Goal: Information Seeking & Learning: Learn about a topic

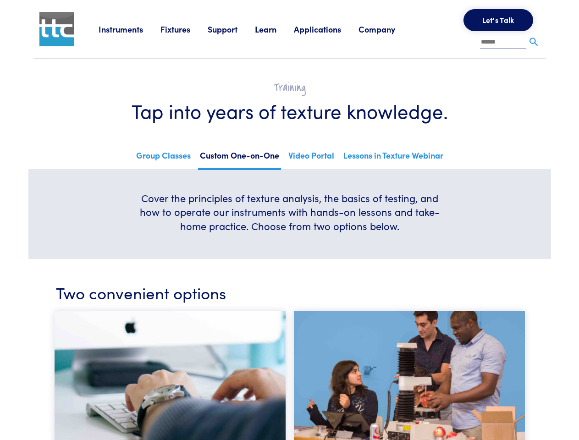
click at [289, 220] on h6 "Cover the principles of texture analysis, the basics of testing, and how to ope…" at bounding box center [290, 212] width 308 height 42
click at [130, 29] on link "Instruments" at bounding box center [130, 28] width 62 height 11
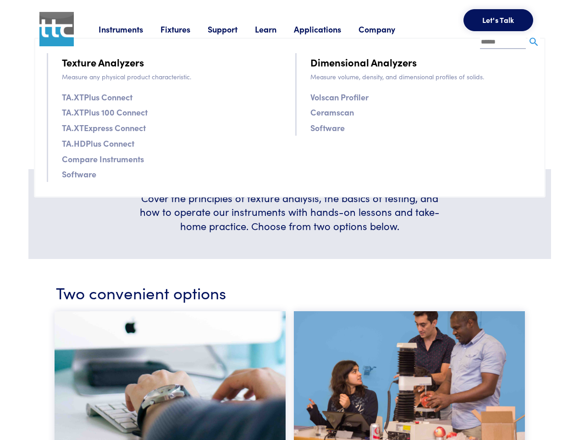
click at [185, 29] on link "Fixtures" at bounding box center [184, 28] width 47 height 11
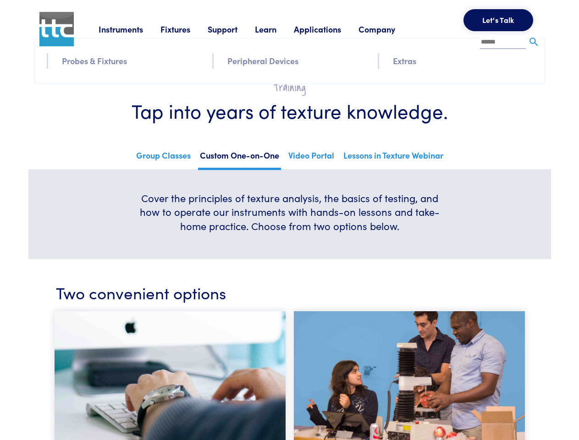
click at [233, 29] on link "Support" at bounding box center [231, 28] width 47 height 11
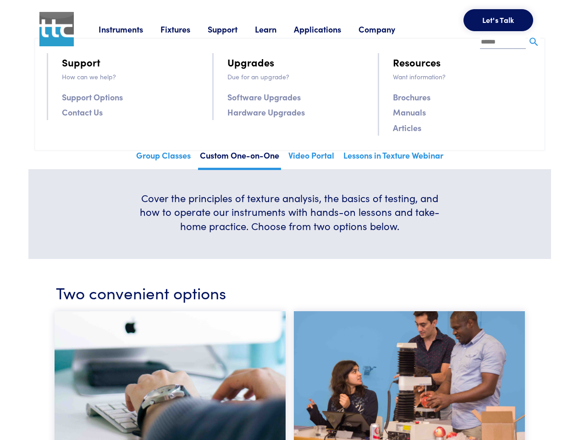
click at [277, 29] on link "Learn" at bounding box center [274, 28] width 39 height 11
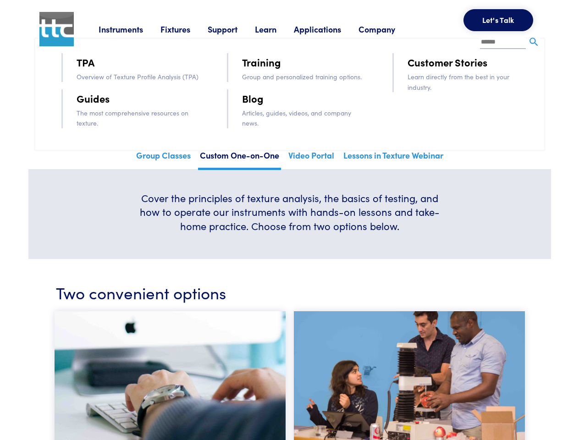
click at [330, 29] on link "Applications" at bounding box center [326, 28] width 65 height 11
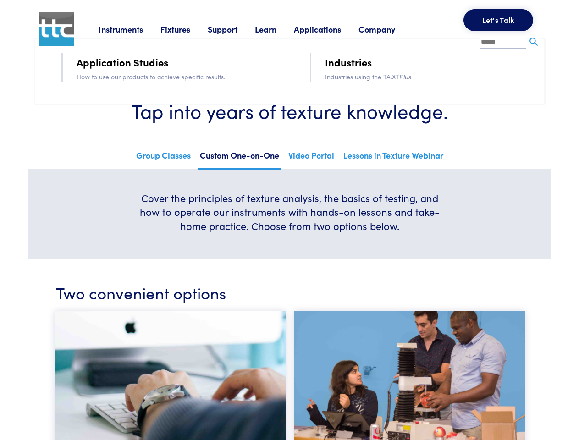
click at [389, 29] on link "Company" at bounding box center [386, 28] width 54 height 11
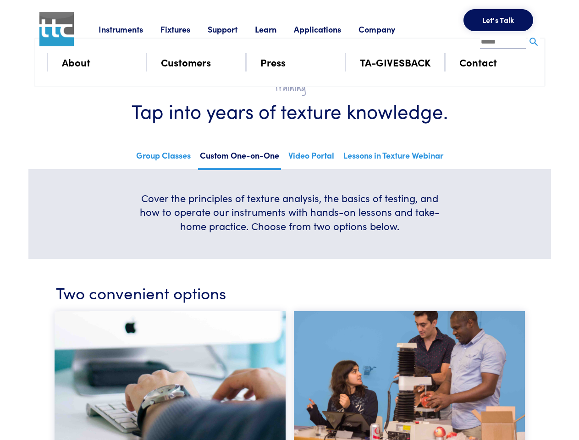
click at [499, 20] on button "Let's Talk" at bounding box center [499, 20] width 70 height 22
